Goal: Task Accomplishment & Management: Use online tool/utility

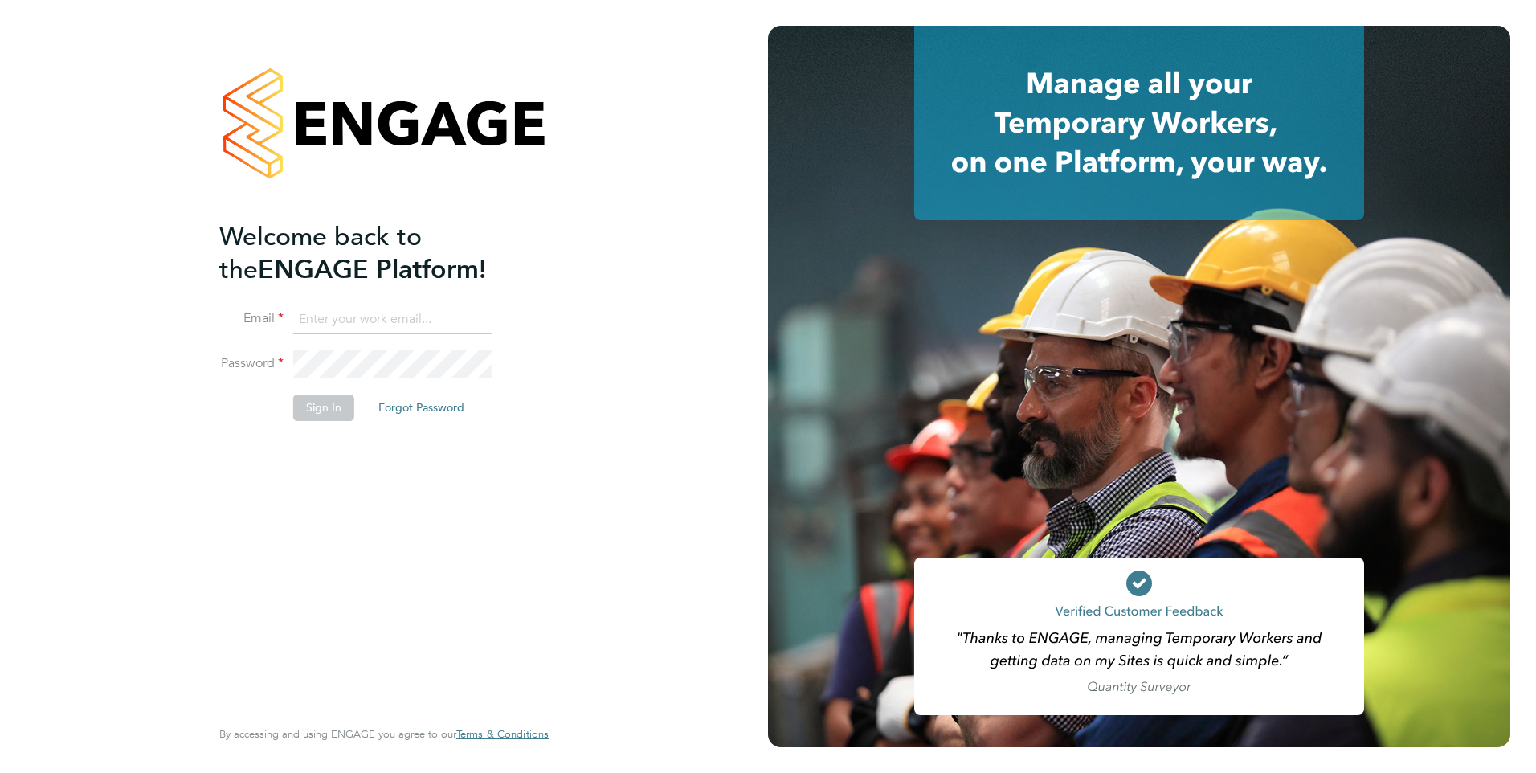
type input "george@mmpconsultancy.co.uk"
click at [310, 415] on button "Sign In" at bounding box center [323, 407] width 61 height 26
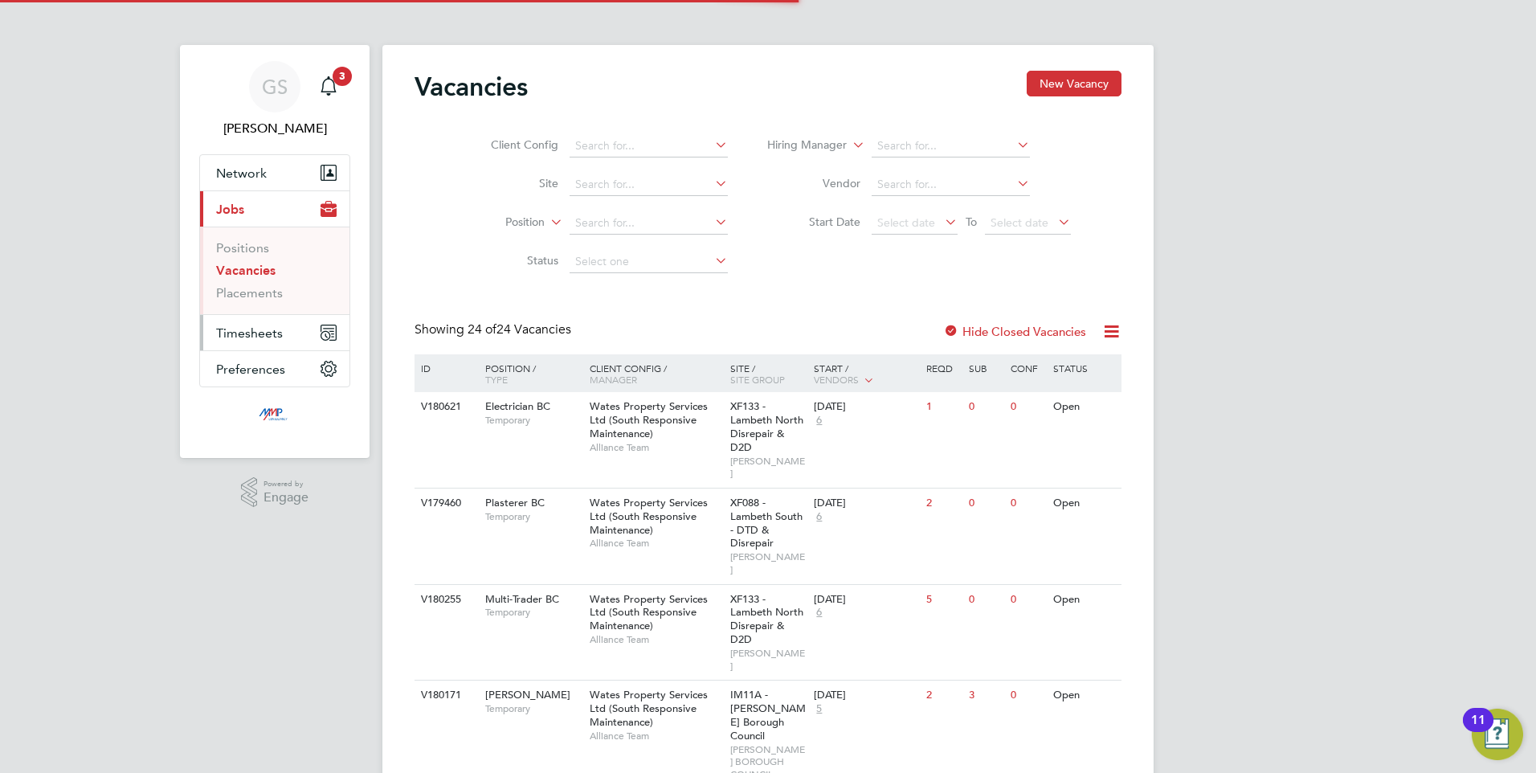
click at [246, 329] on span "Timesheets" at bounding box center [249, 332] width 67 height 15
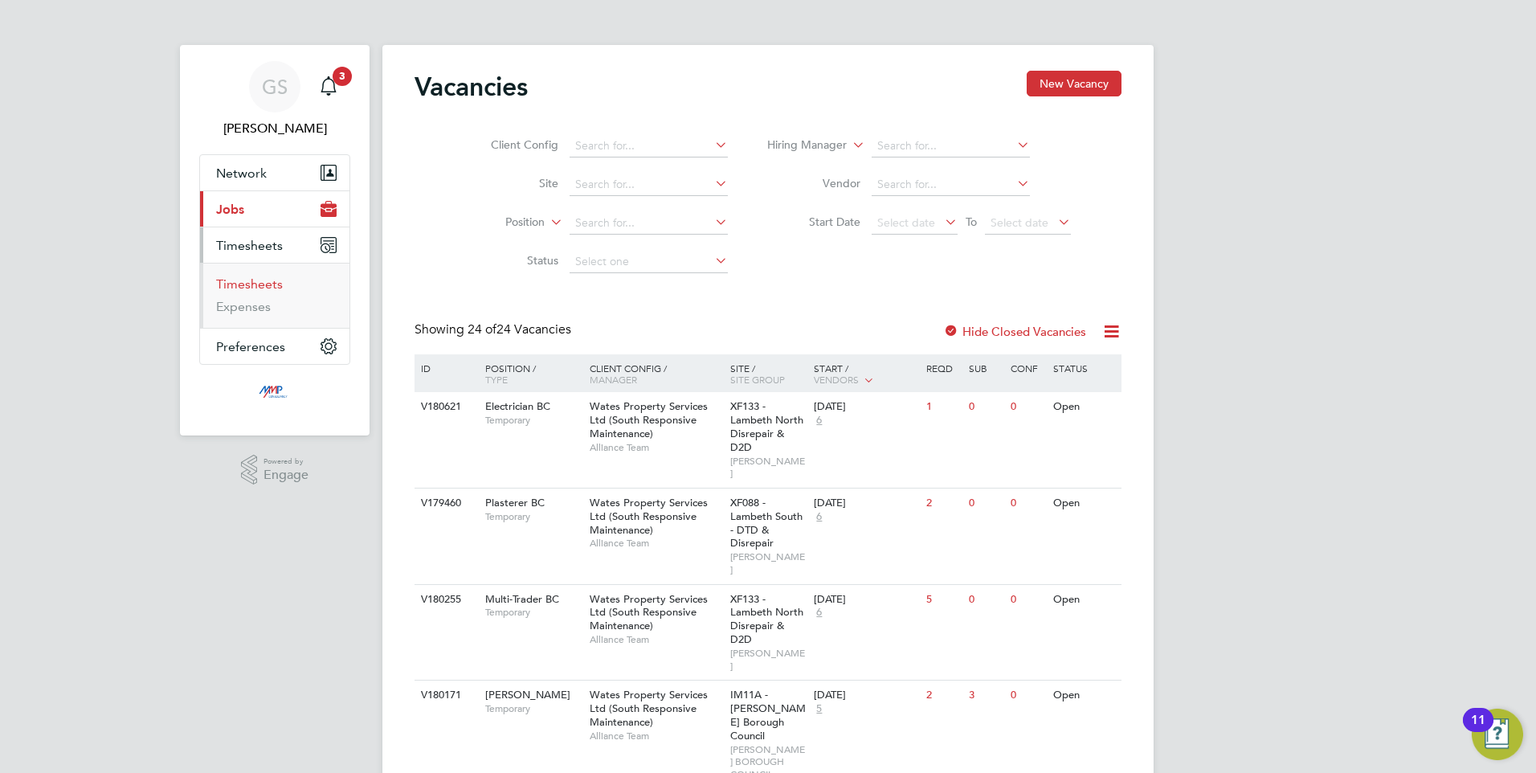
click at [244, 282] on link "Timesheets" at bounding box center [249, 283] width 67 height 15
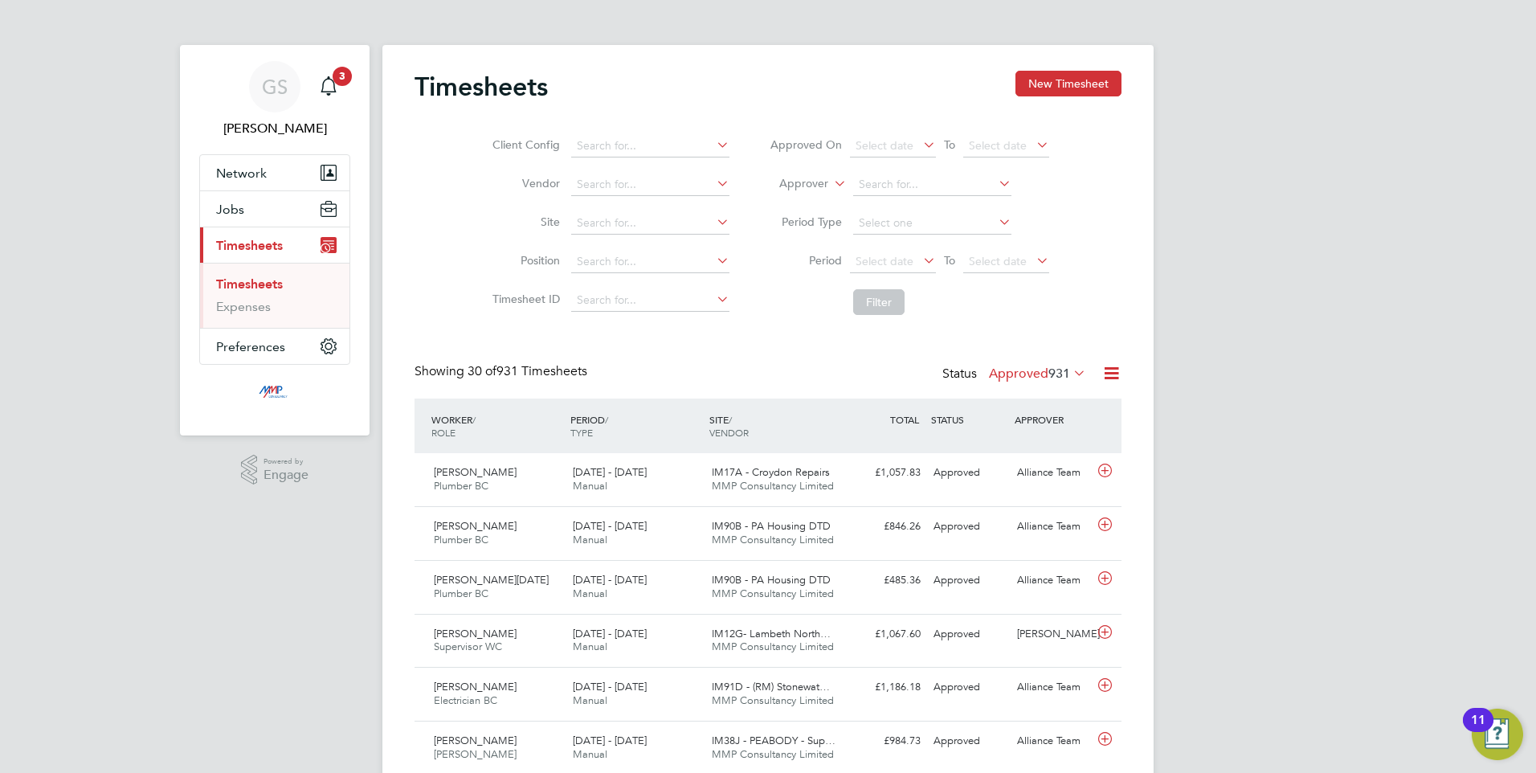
click at [1113, 378] on icon at bounding box center [1111, 373] width 20 height 20
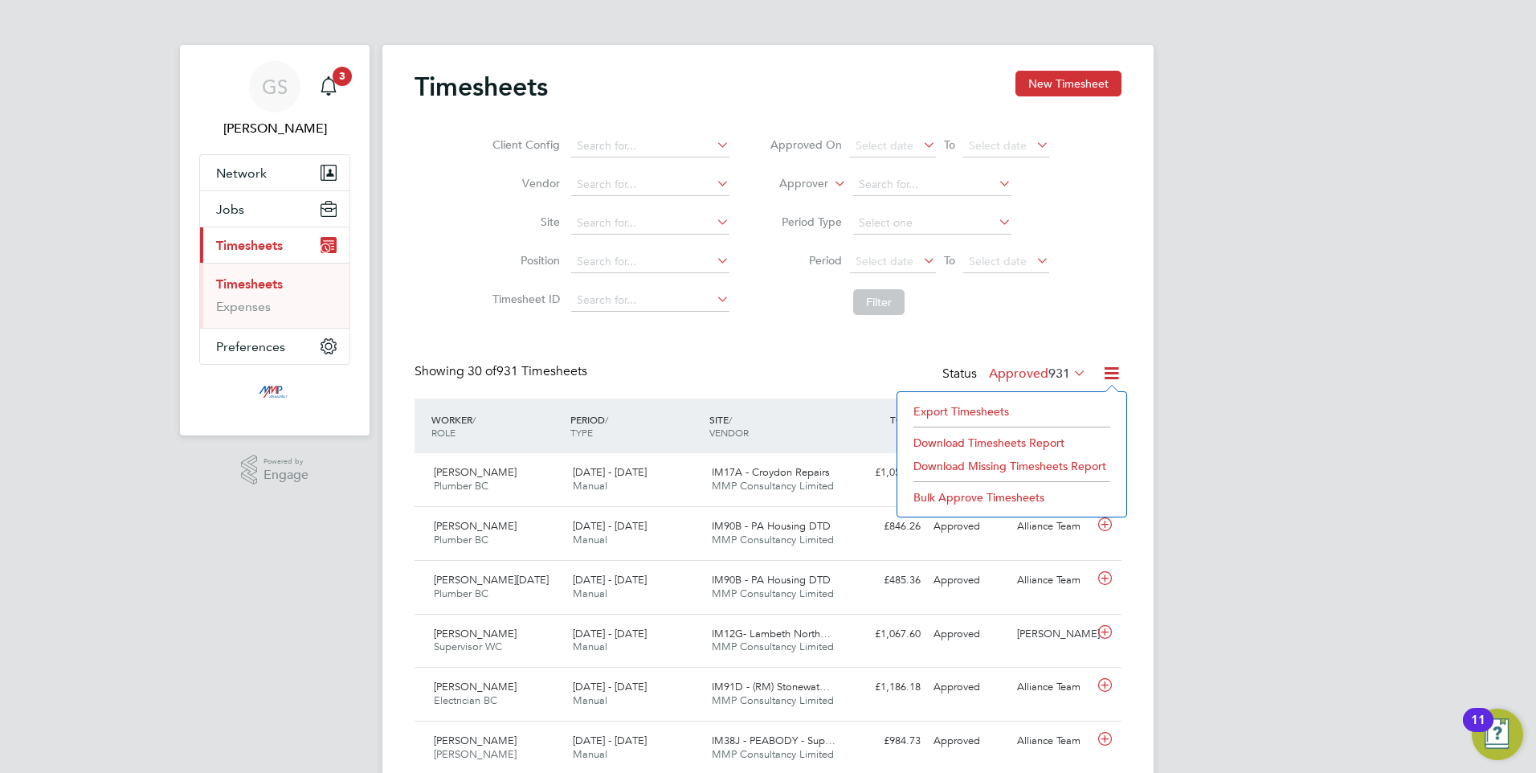
click at [987, 414] on li "Export Timesheets" at bounding box center [1011, 411] width 213 height 22
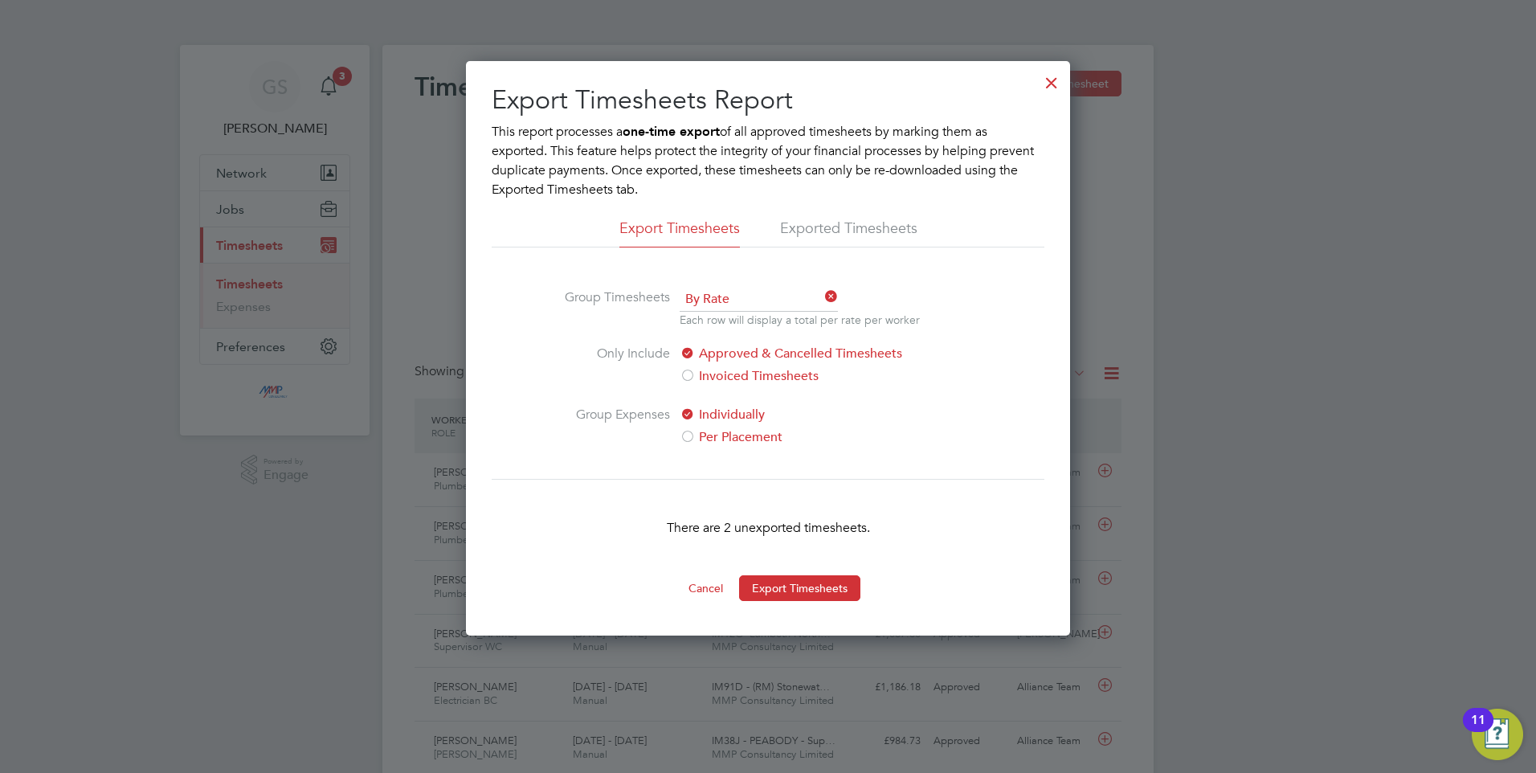
click at [1052, 81] on div at bounding box center [1051, 78] width 29 height 29
